Goal: Transaction & Acquisition: Subscribe to service/newsletter

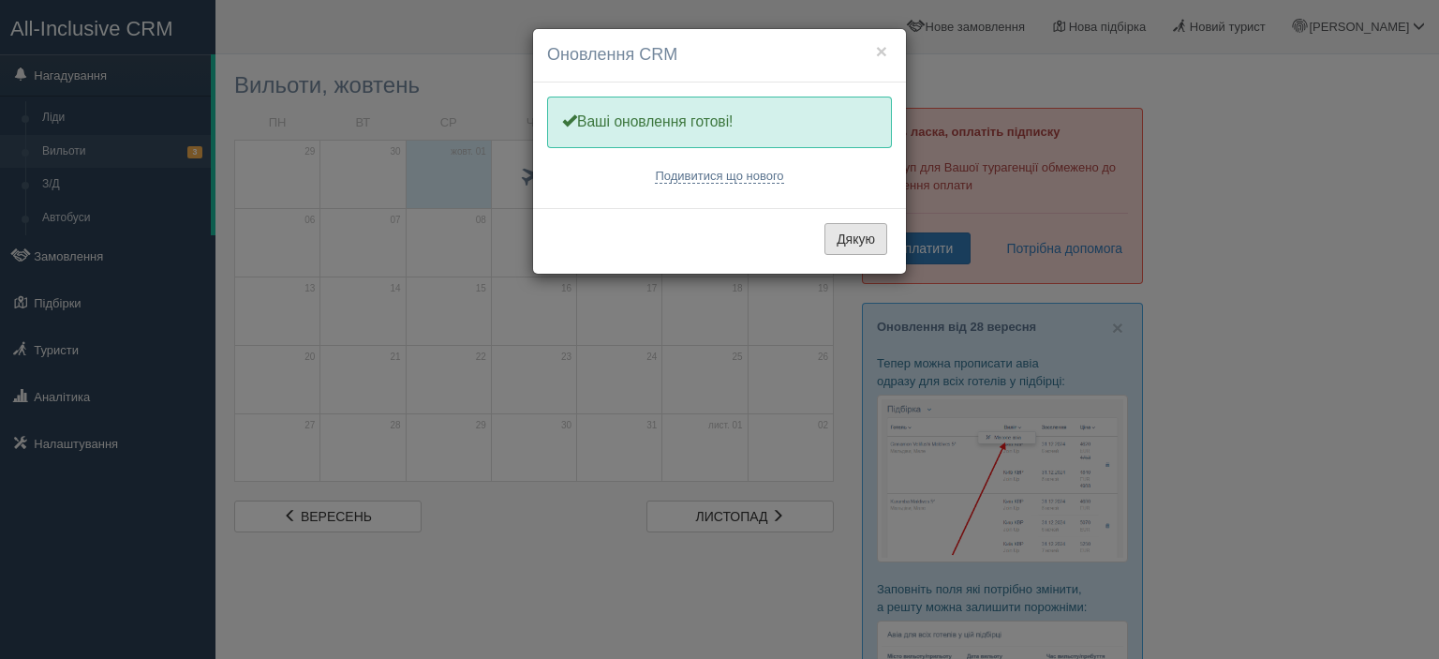
click at [866, 231] on button "Дякую" at bounding box center [856, 239] width 63 height 32
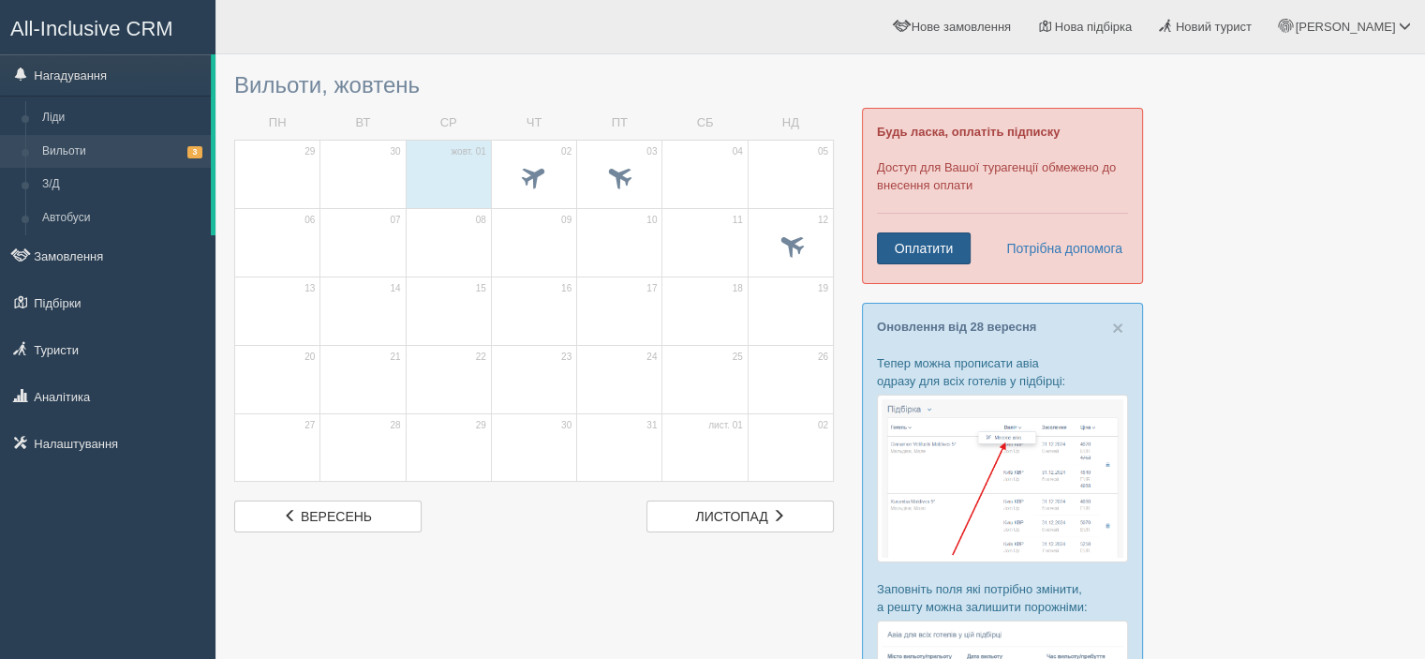
click at [949, 244] on link "Оплатити" at bounding box center [924, 248] width 94 height 32
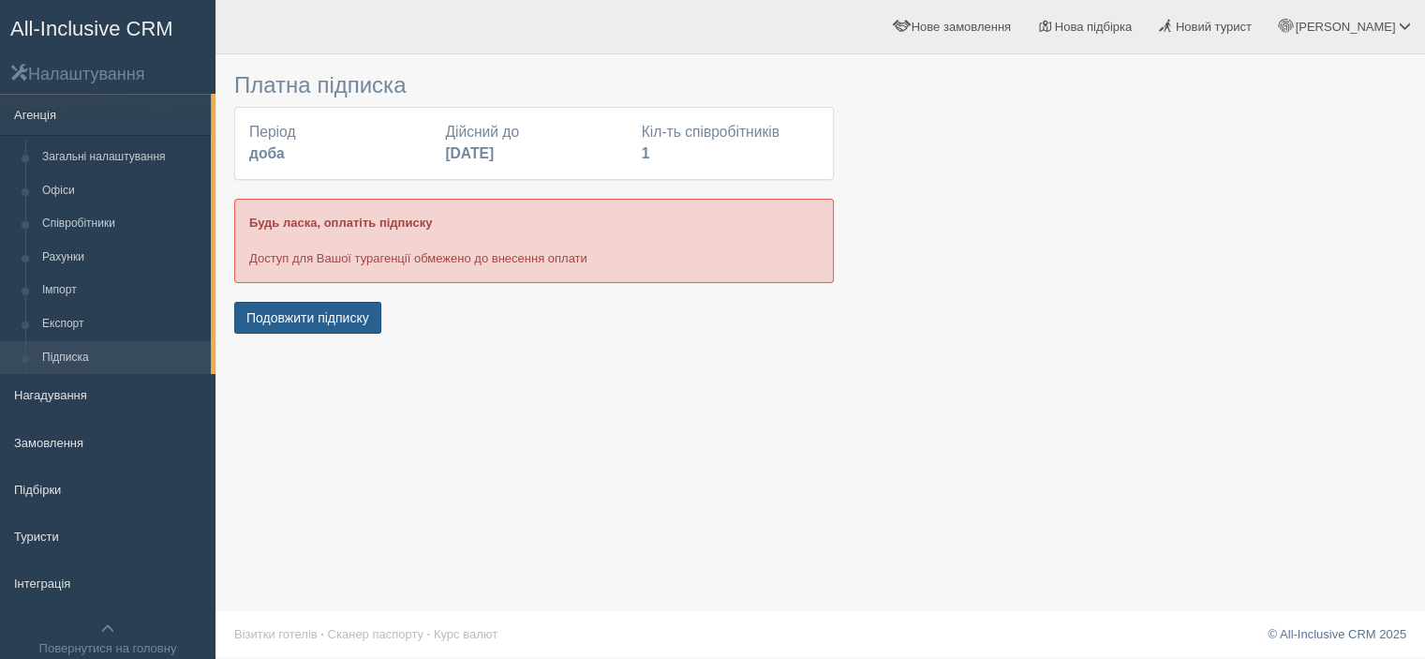
click at [294, 319] on button "Подовжити підписку" at bounding box center [307, 318] width 147 height 32
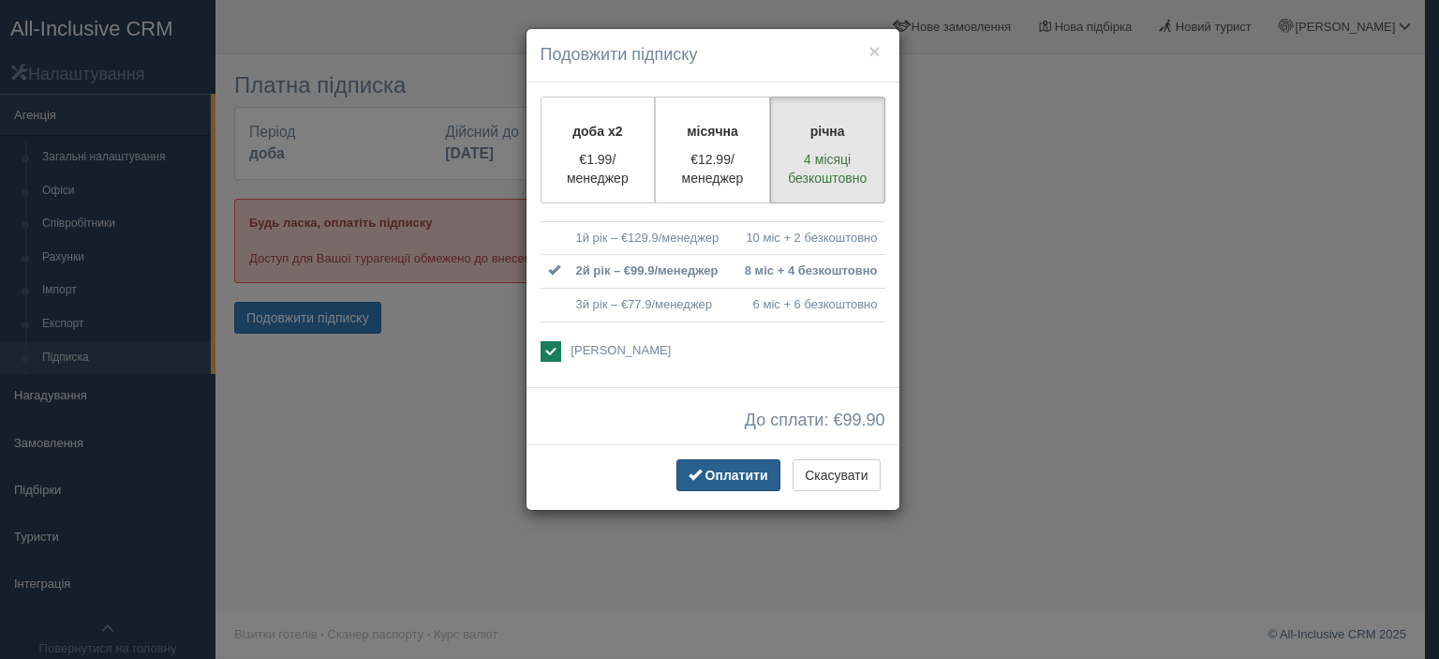
click at [723, 469] on span "Оплатити" at bounding box center [737, 475] width 63 height 15
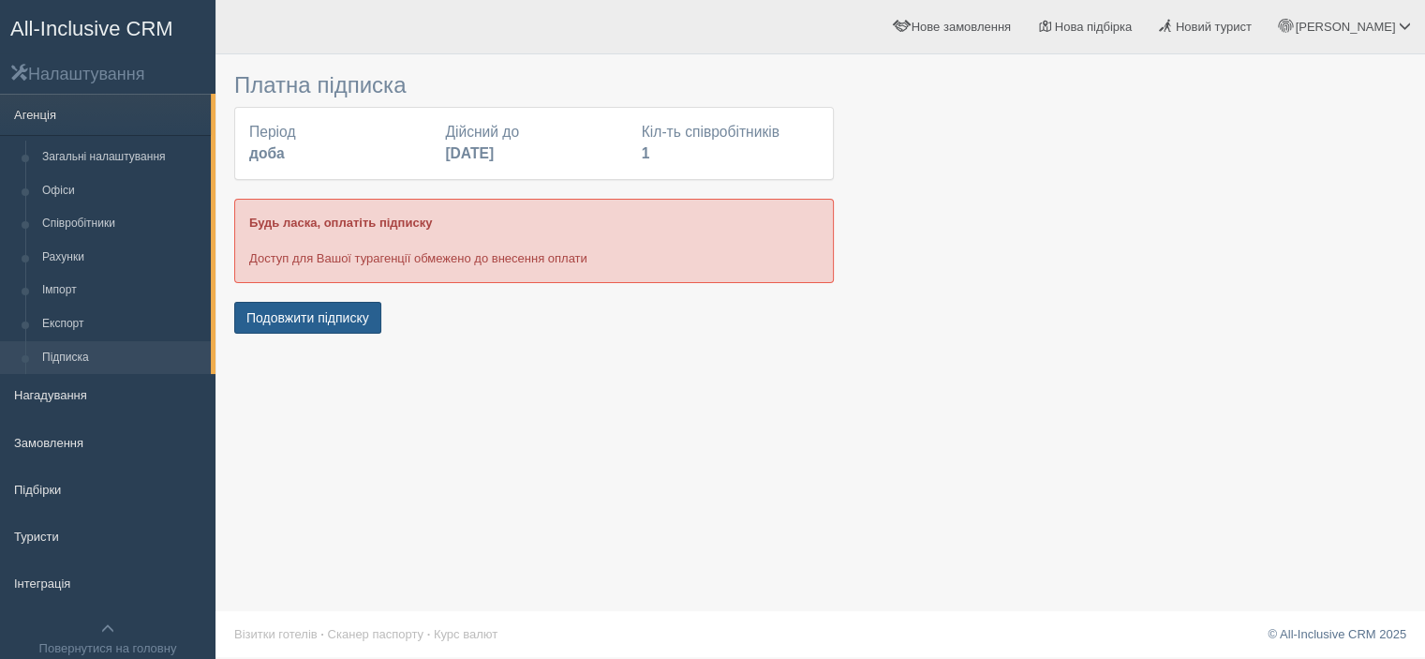
click at [330, 308] on button "Подовжити підписку" at bounding box center [307, 318] width 147 height 32
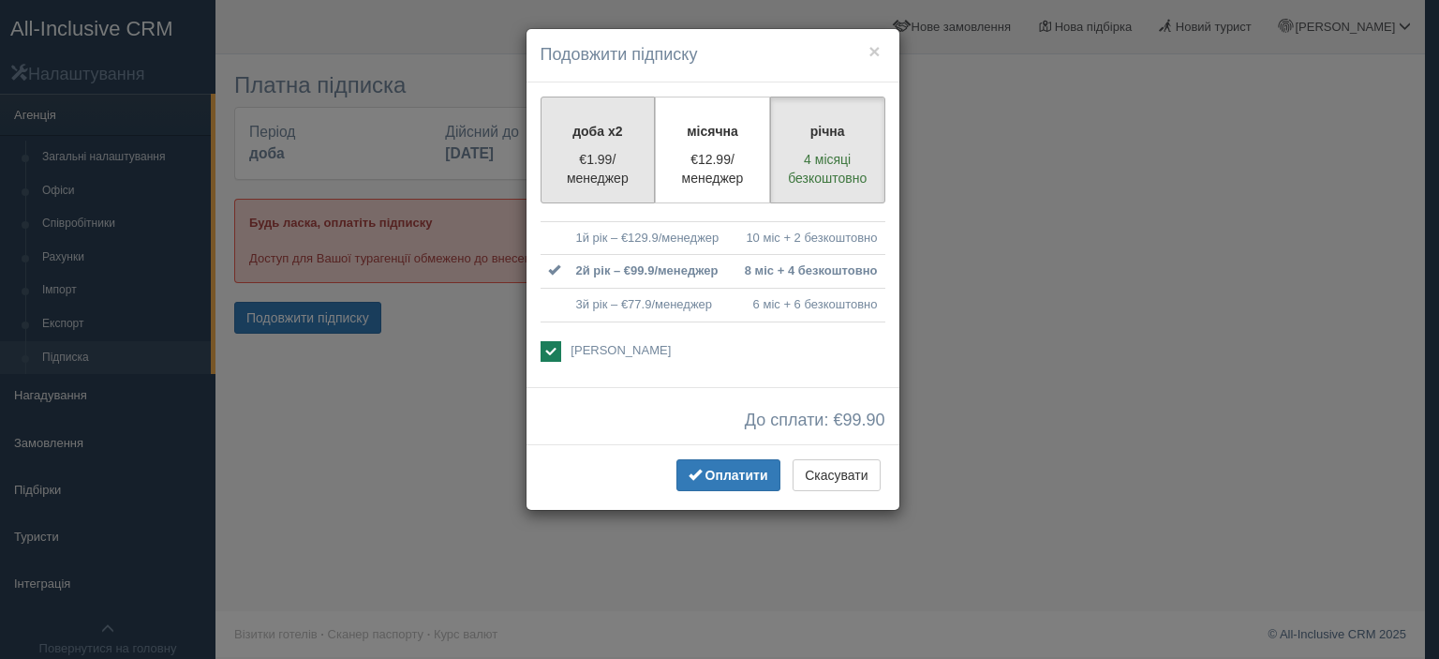
click at [594, 138] on p "доба x2" at bounding box center [598, 131] width 91 height 19
radio input "true"
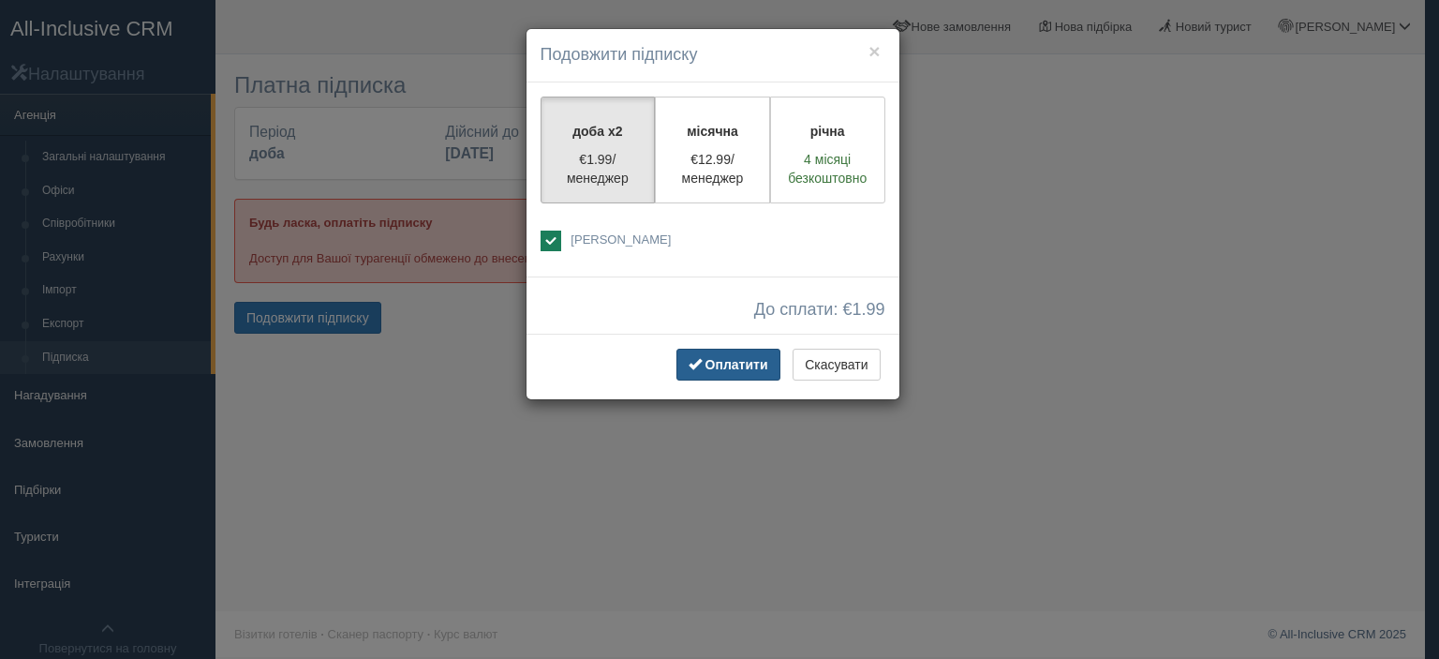
click at [716, 353] on button "Оплатити" at bounding box center [729, 365] width 104 height 32
